Goal: Information Seeking & Learning: Learn about a topic

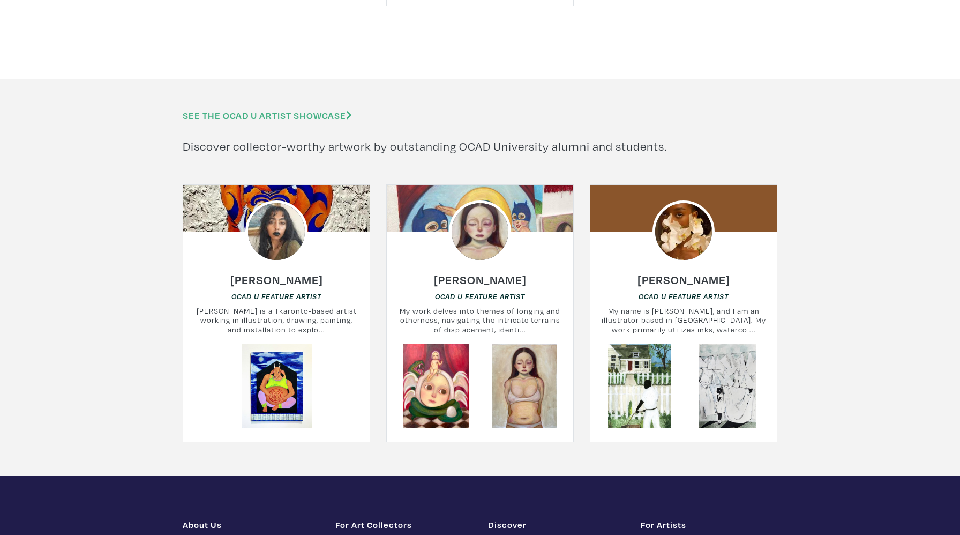
scroll to position [5457, 0]
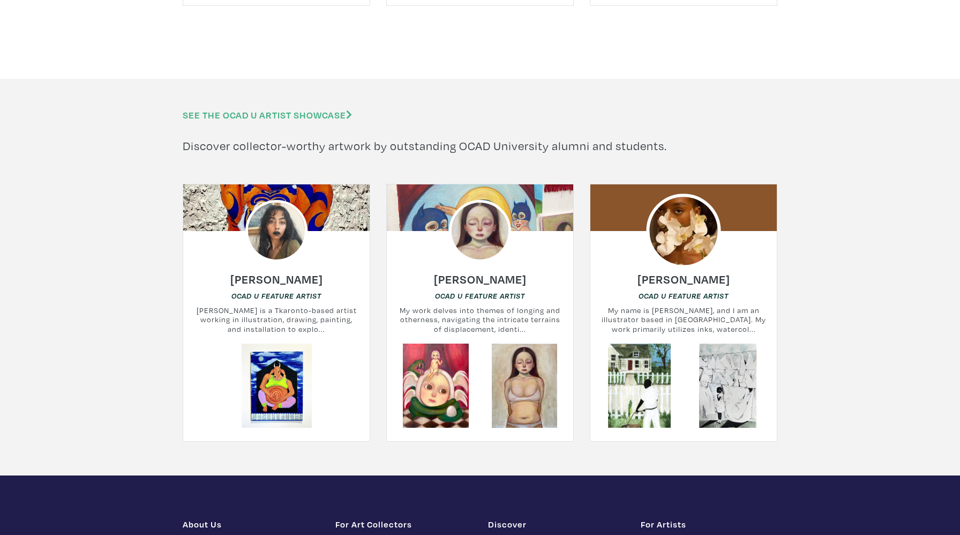
click at [670, 227] on img at bounding box center [683, 230] width 74 height 74
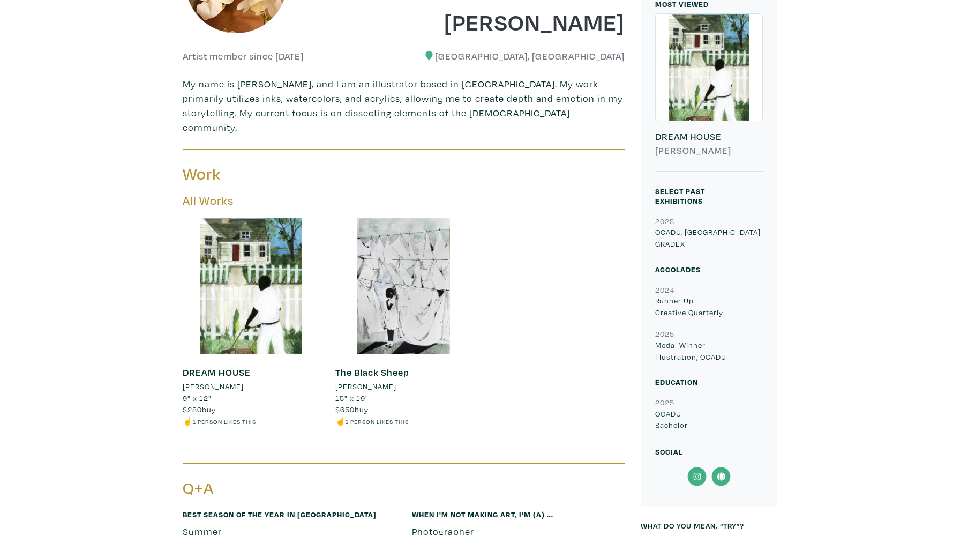
scroll to position [320, 0]
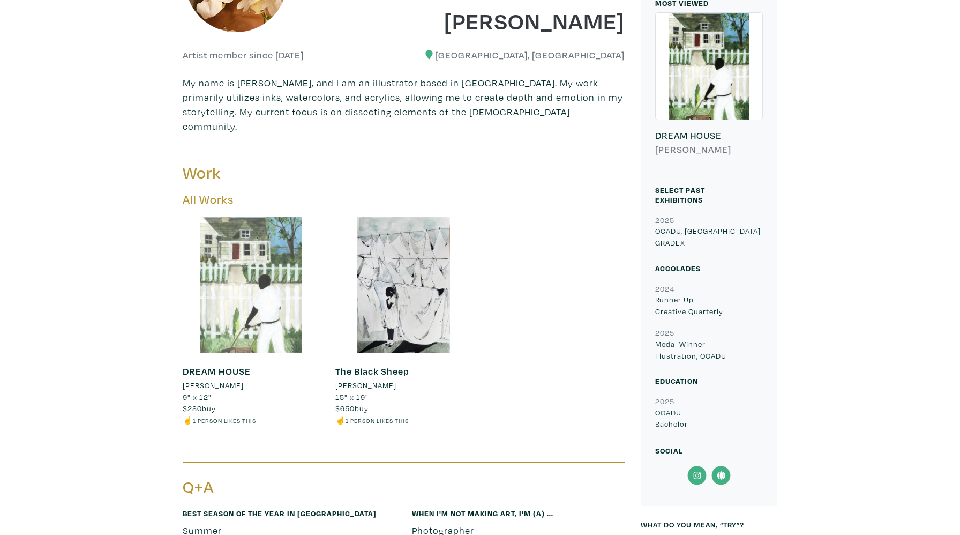
click at [290, 309] on div at bounding box center [251, 284] width 137 height 137
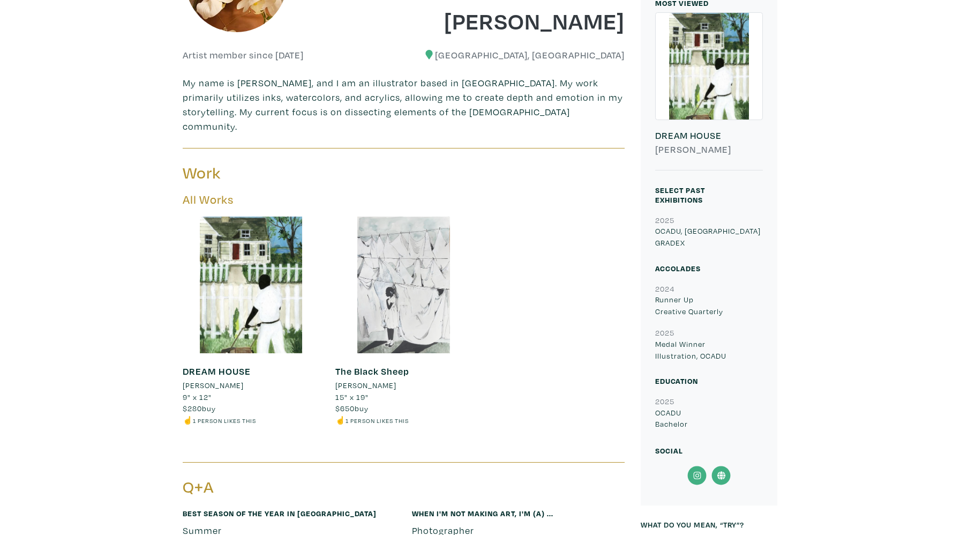
click at [396, 266] on div at bounding box center [403, 284] width 137 height 137
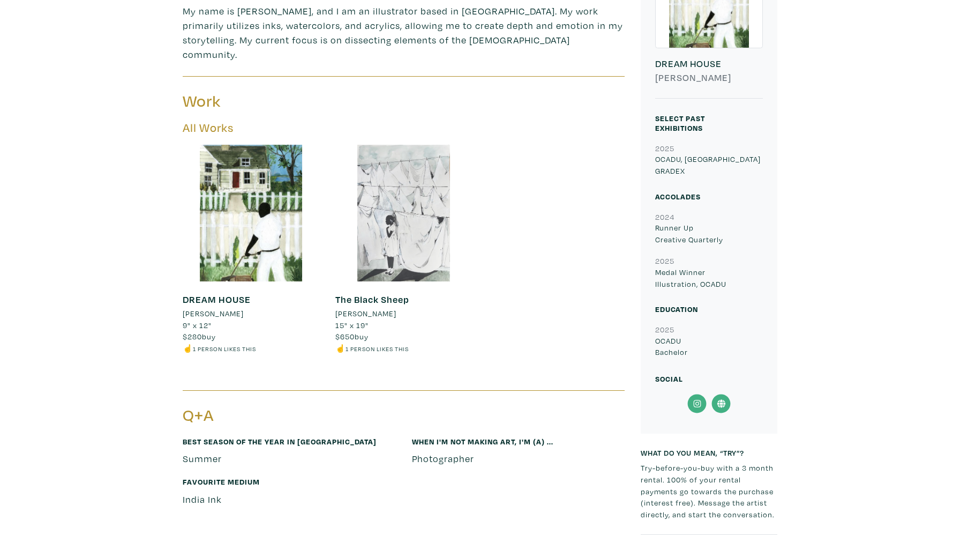
scroll to position [206, 0]
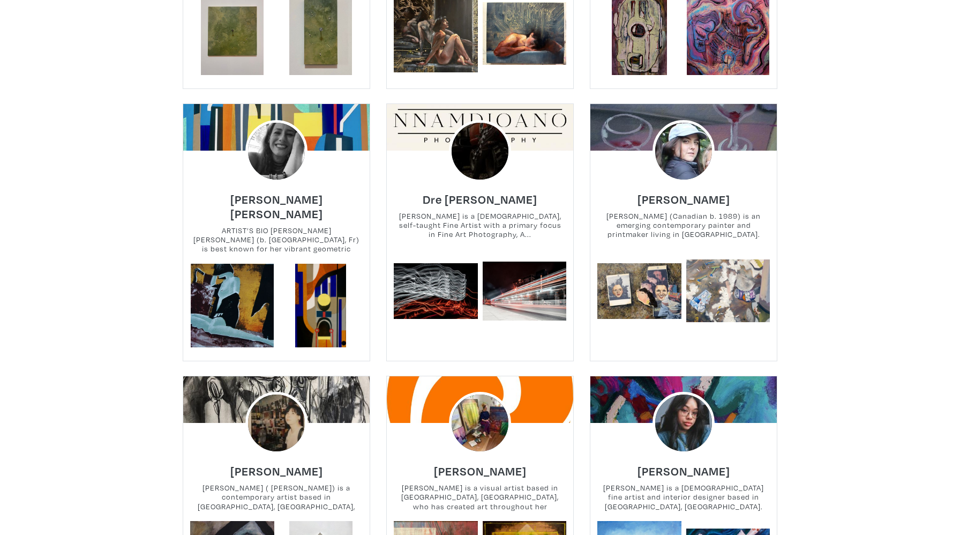
scroll to position [3814, 0]
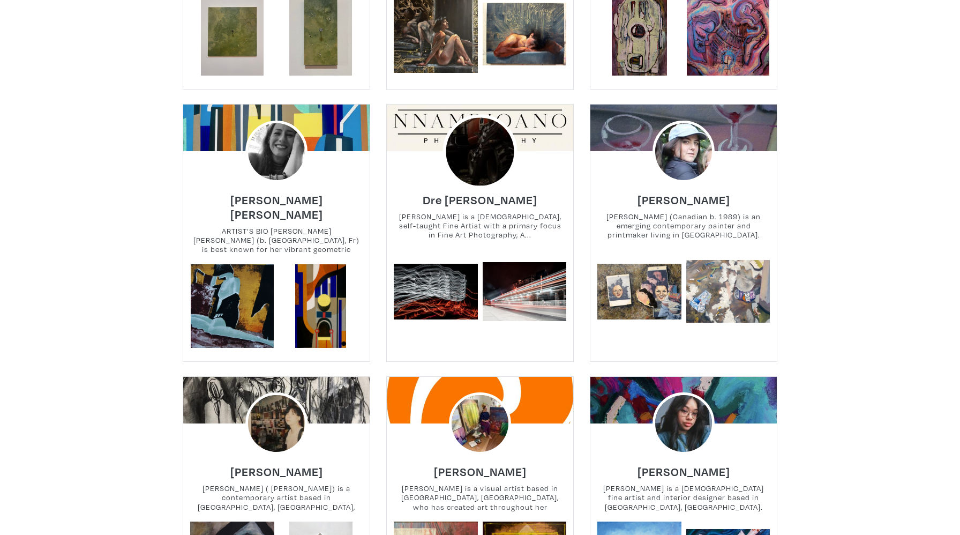
click at [484, 159] on img at bounding box center [480, 151] width 74 height 74
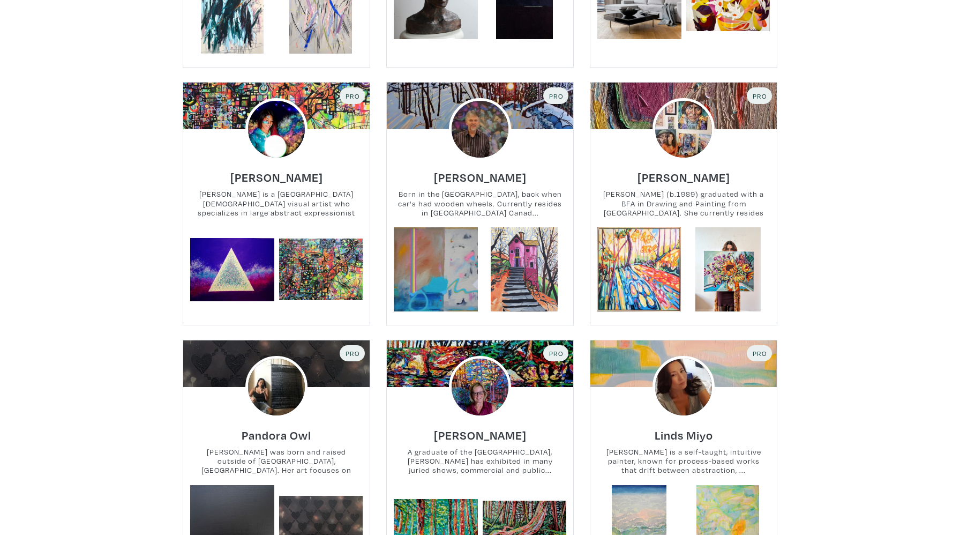
scroll to position [2025, 0]
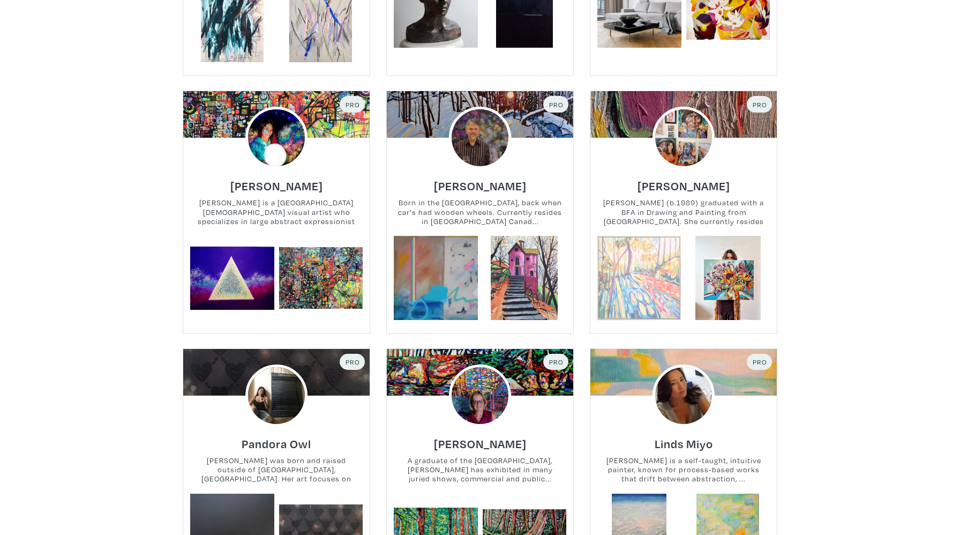
click at [669, 236] on link at bounding box center [639, 278] width 84 height 84
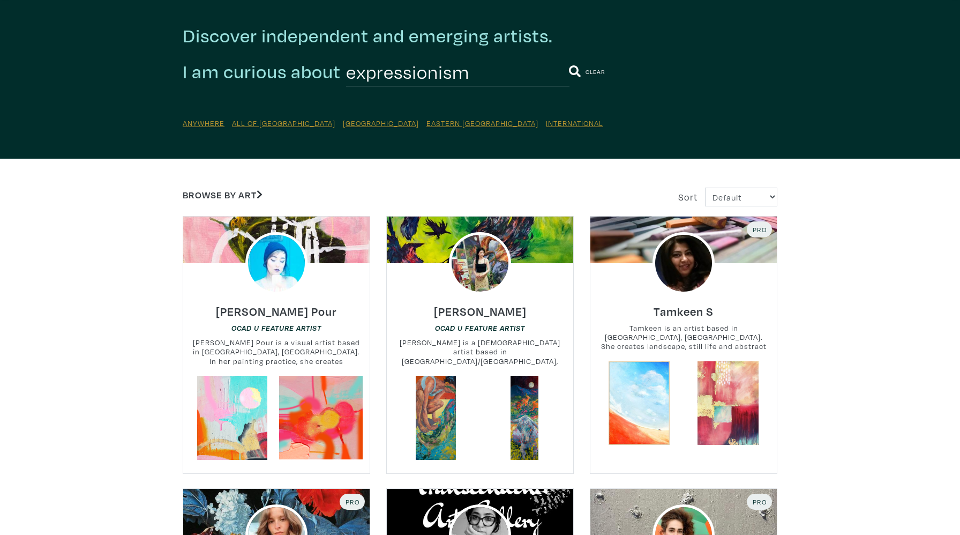
scroll to position [36, 0]
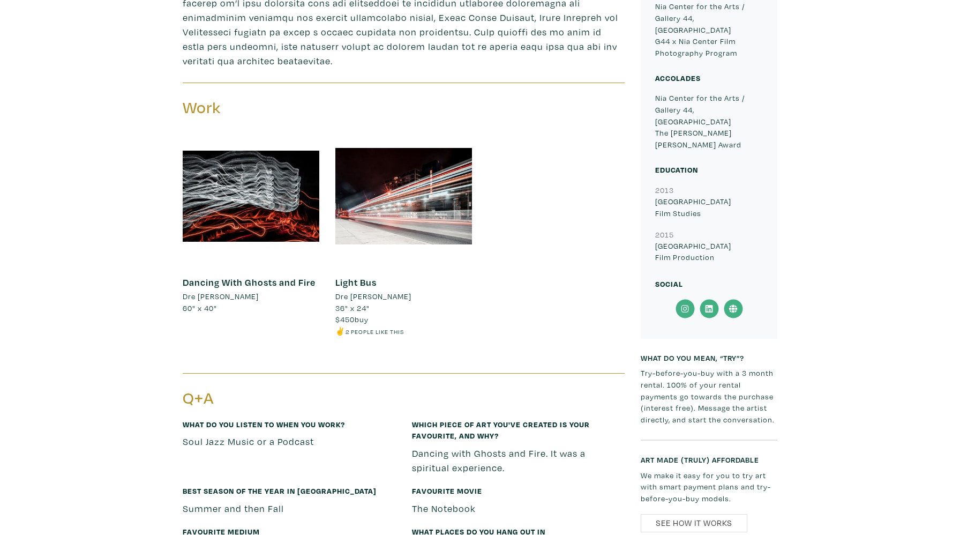
scroll to position [558, 0]
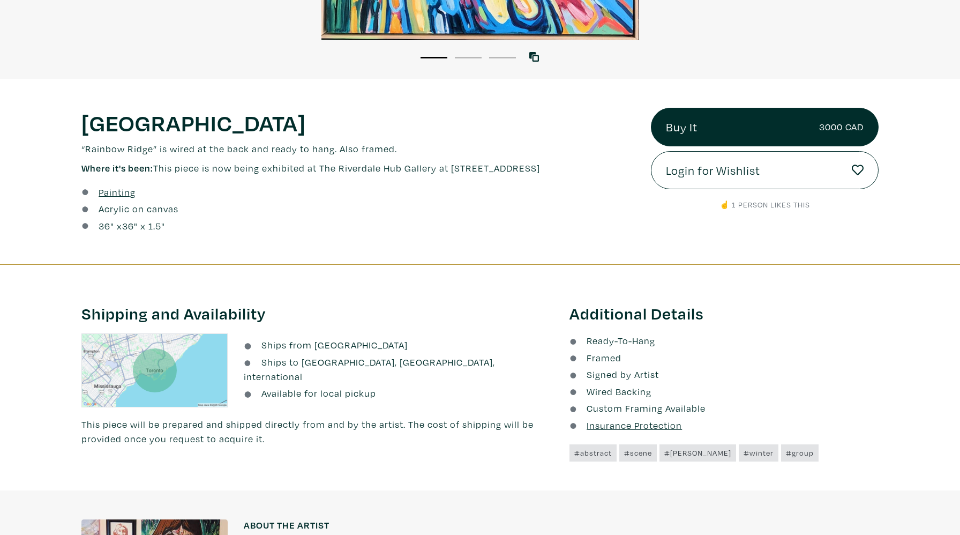
scroll to position [374, 0]
